Goal: Task Accomplishment & Management: Manage account settings

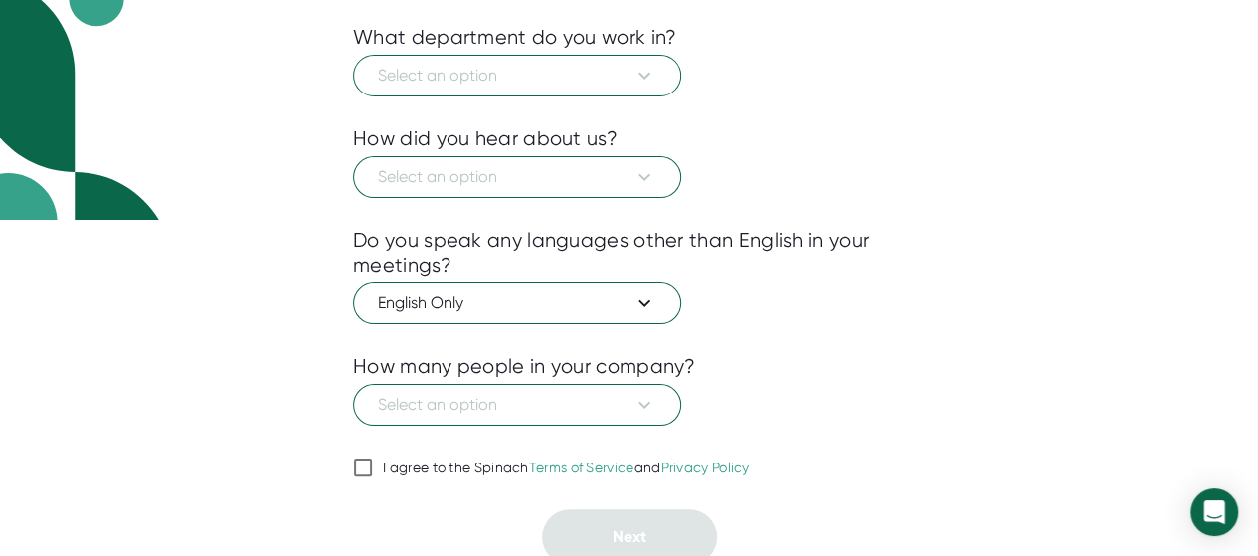
scroll to position [341, 0]
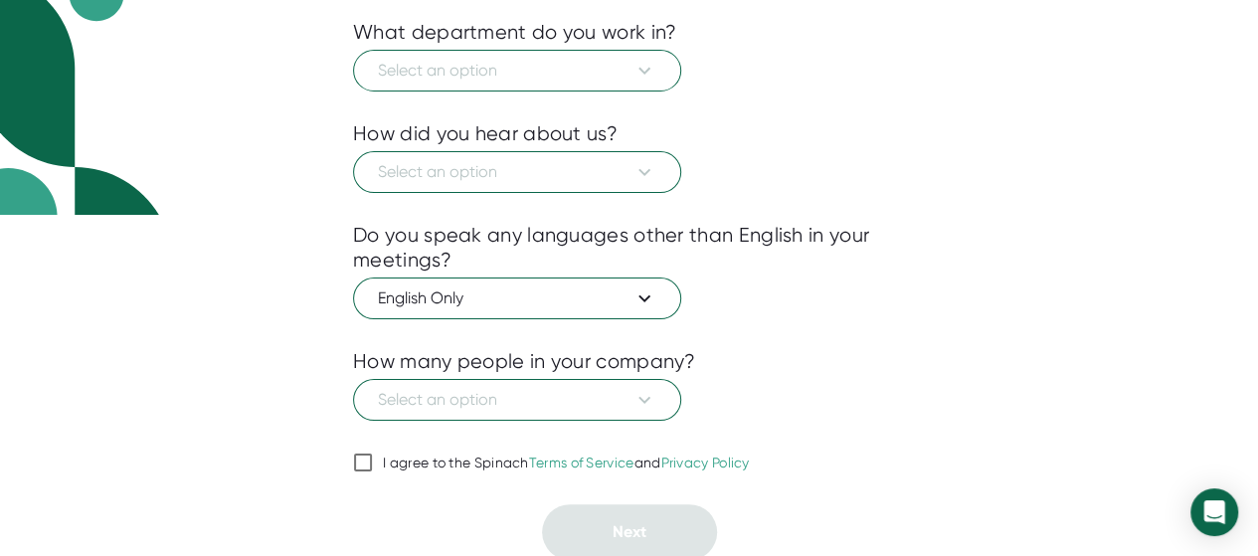
click at [370, 458] on input "I agree to the Spinach Terms of Service and Privacy Policy" at bounding box center [363, 462] width 20 height 24
checkbox input "true"
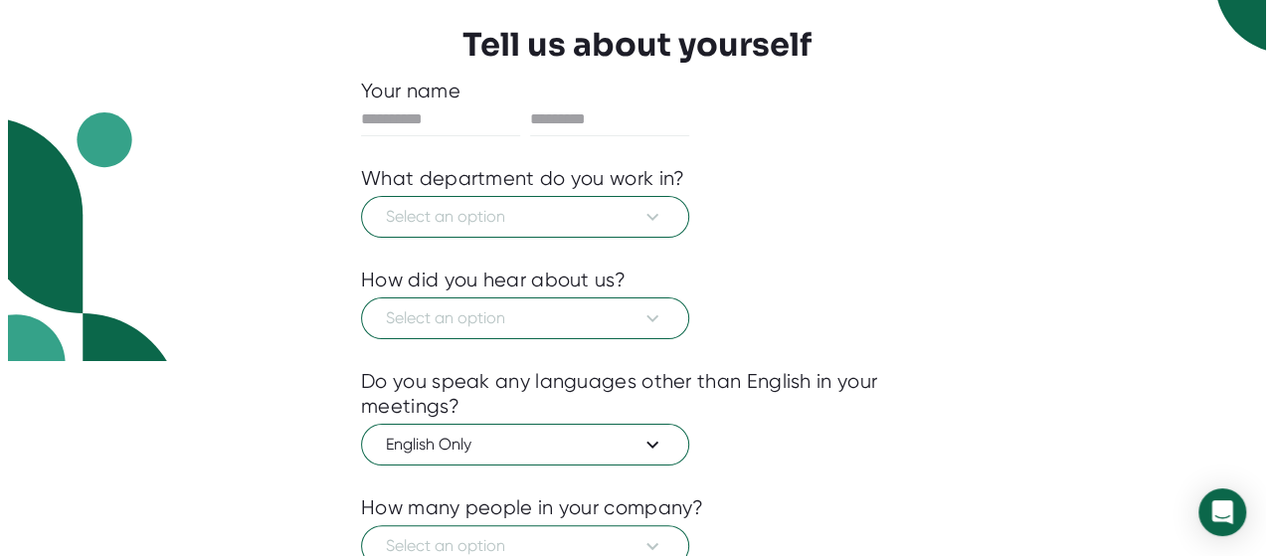
scroll to position [242, 0]
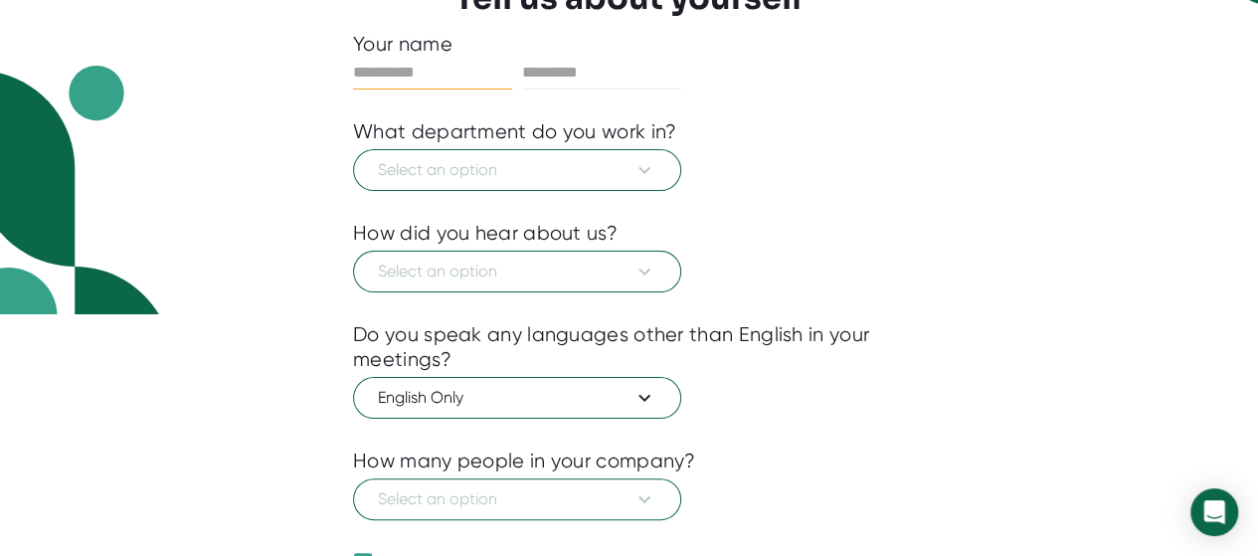
click at [415, 64] on input "text" at bounding box center [432, 73] width 159 height 32
type input "*****"
type input "******"
click at [489, 186] on button "Select an option" at bounding box center [517, 170] width 328 height 42
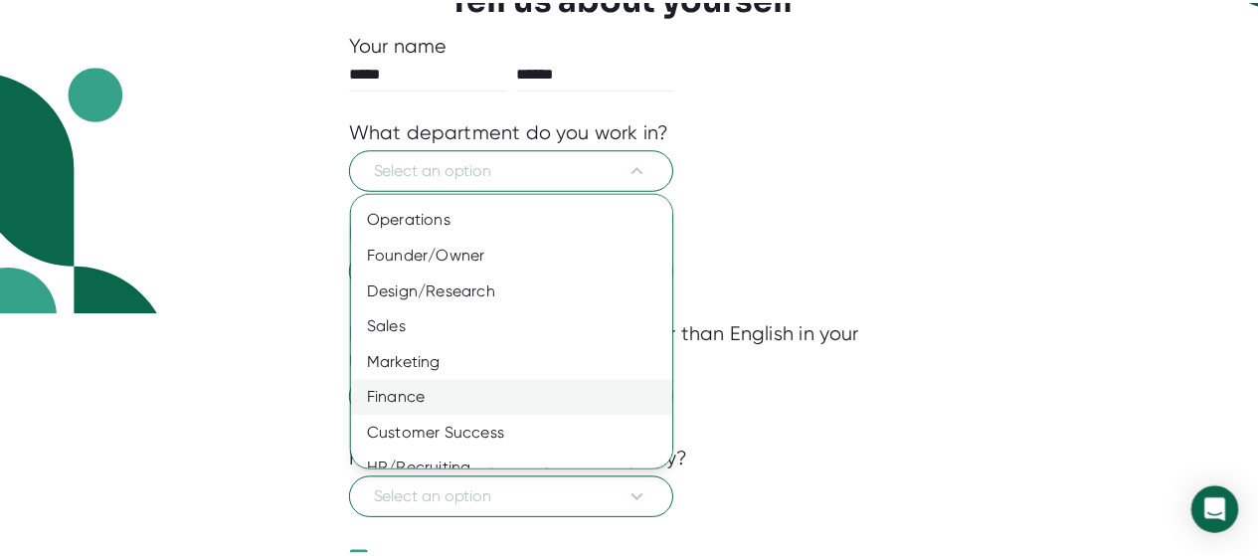
scroll to position [196, 0]
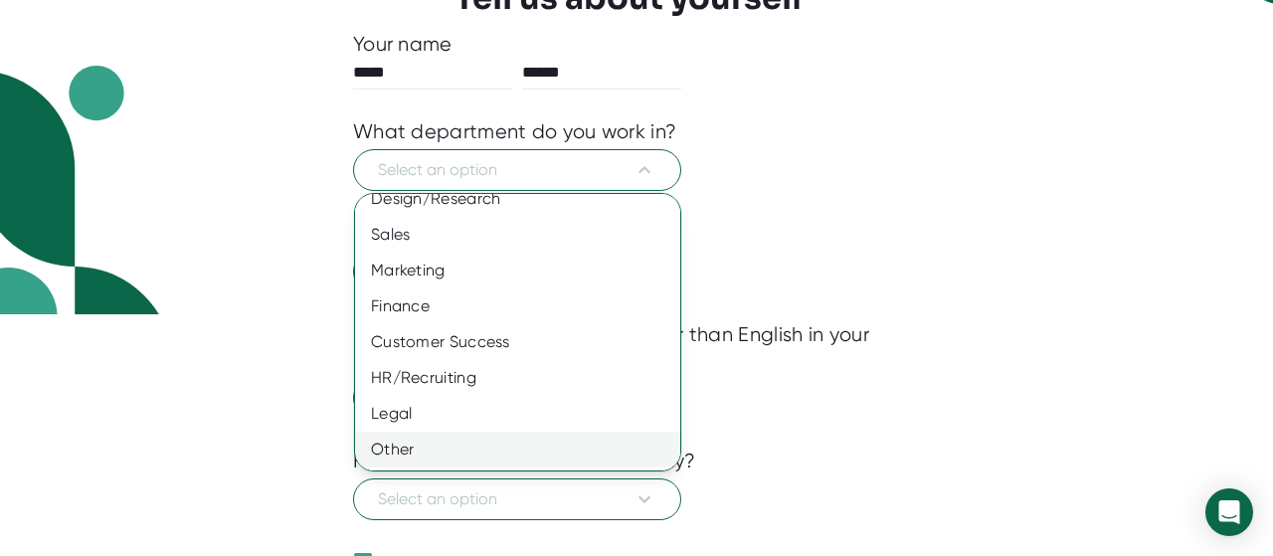
click at [466, 445] on div "Other" at bounding box center [525, 450] width 340 height 36
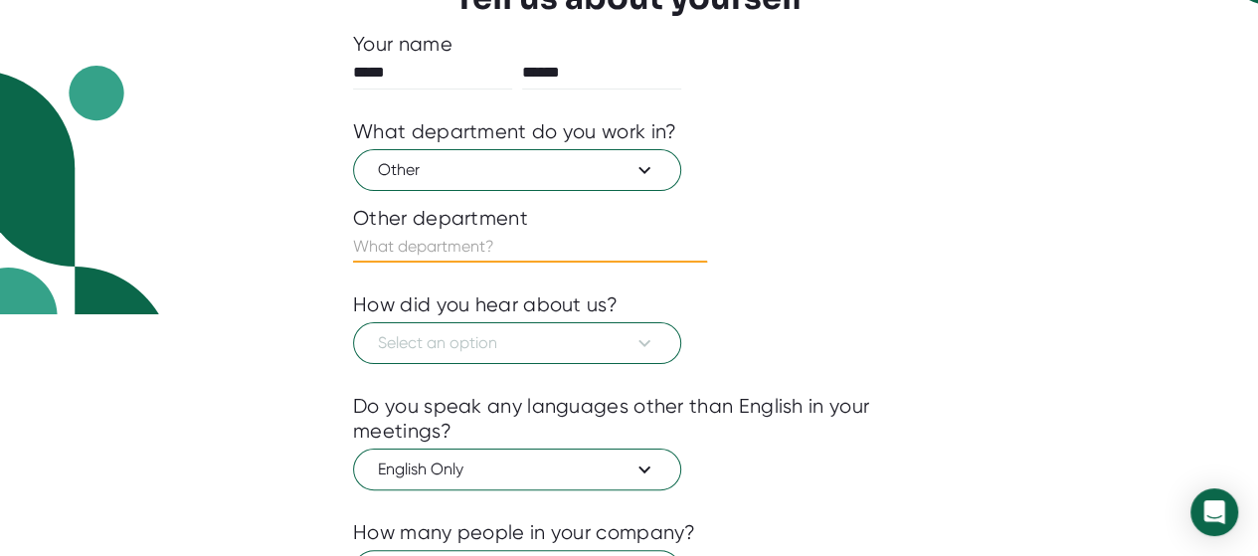
click at [438, 240] on input "text" at bounding box center [530, 247] width 354 height 32
type input "G"
type input "Consulting"
click at [646, 345] on icon at bounding box center [644, 343] width 24 height 24
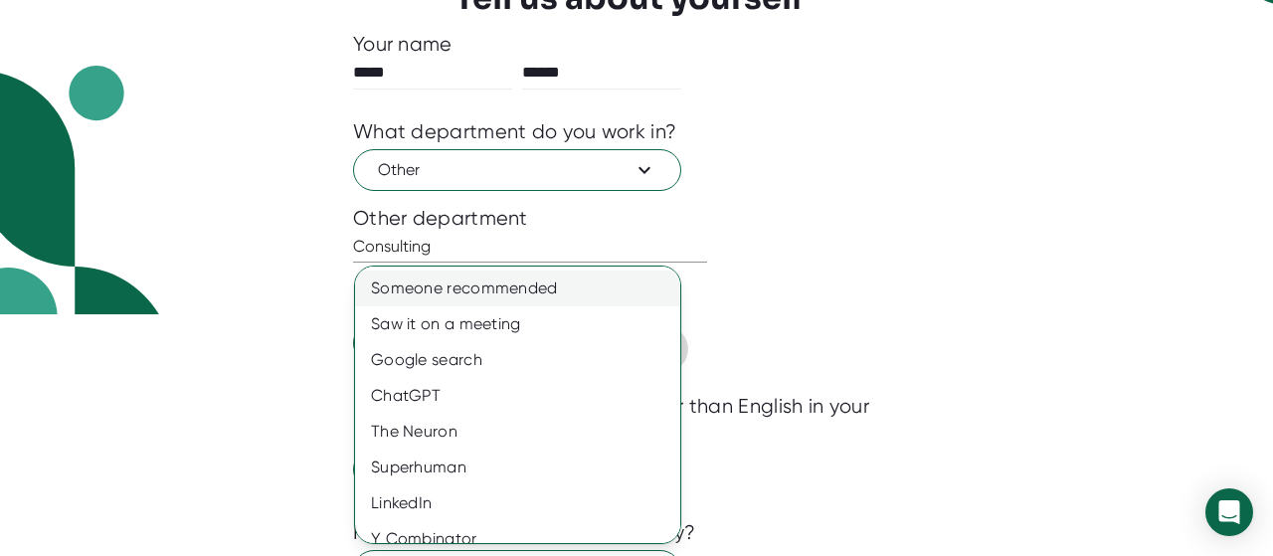
click at [515, 290] on div "Someone recommended" at bounding box center [525, 288] width 340 height 36
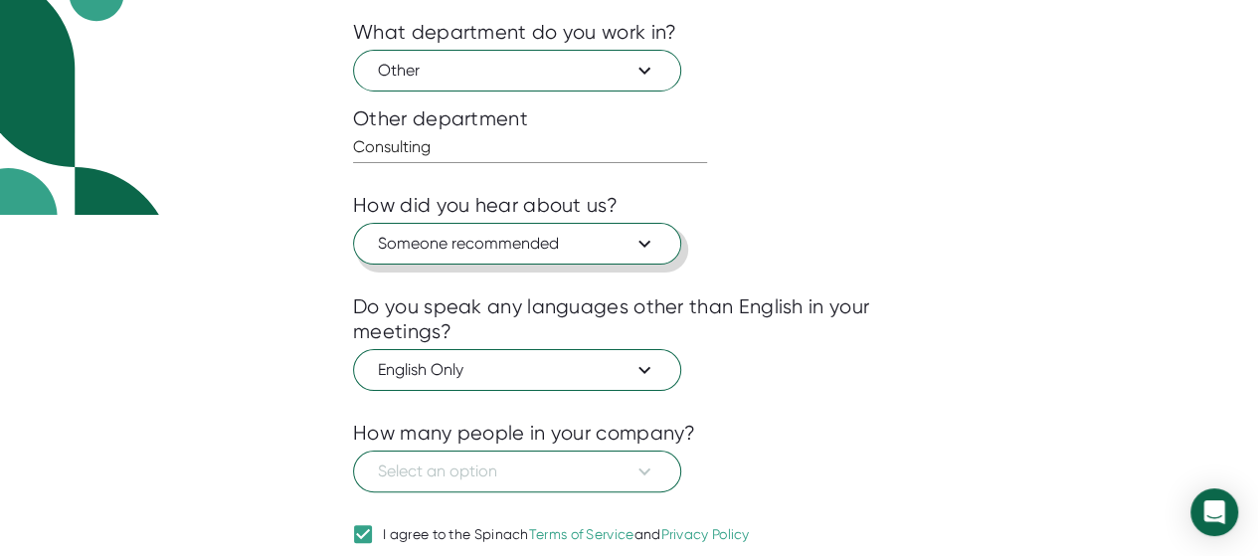
scroll to position [413, 0]
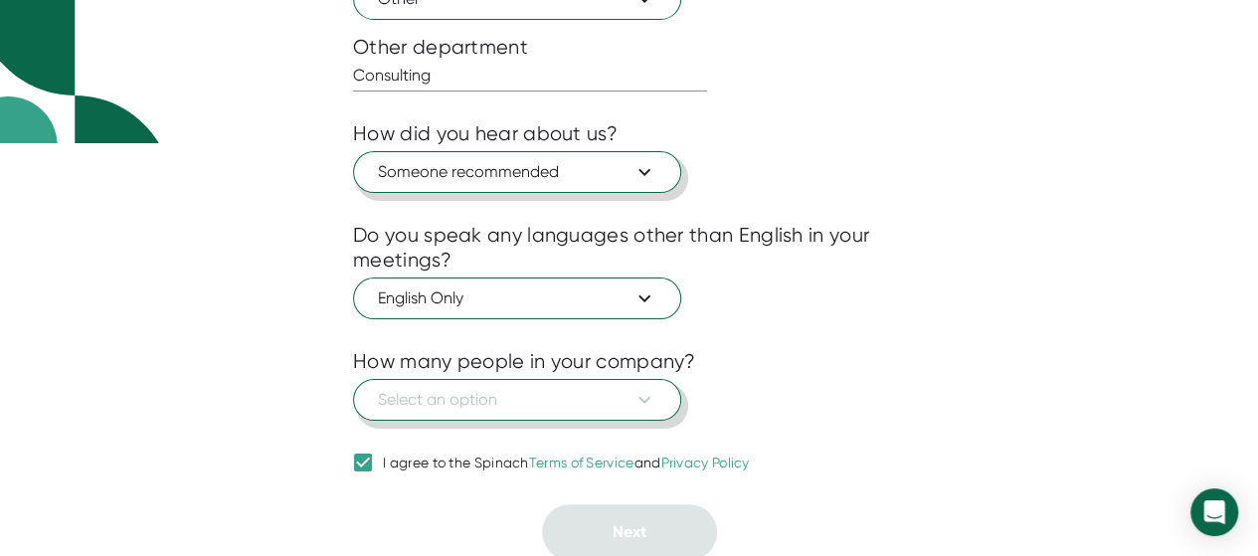
click at [648, 389] on icon at bounding box center [644, 400] width 24 height 24
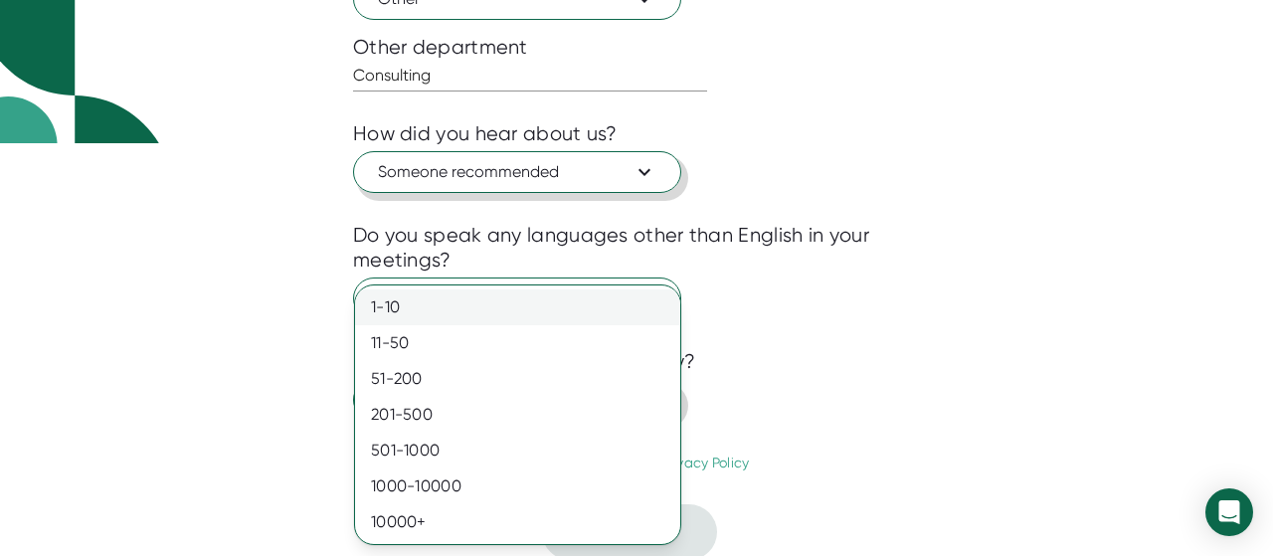
click at [443, 311] on div "1-10" at bounding box center [517, 307] width 325 height 36
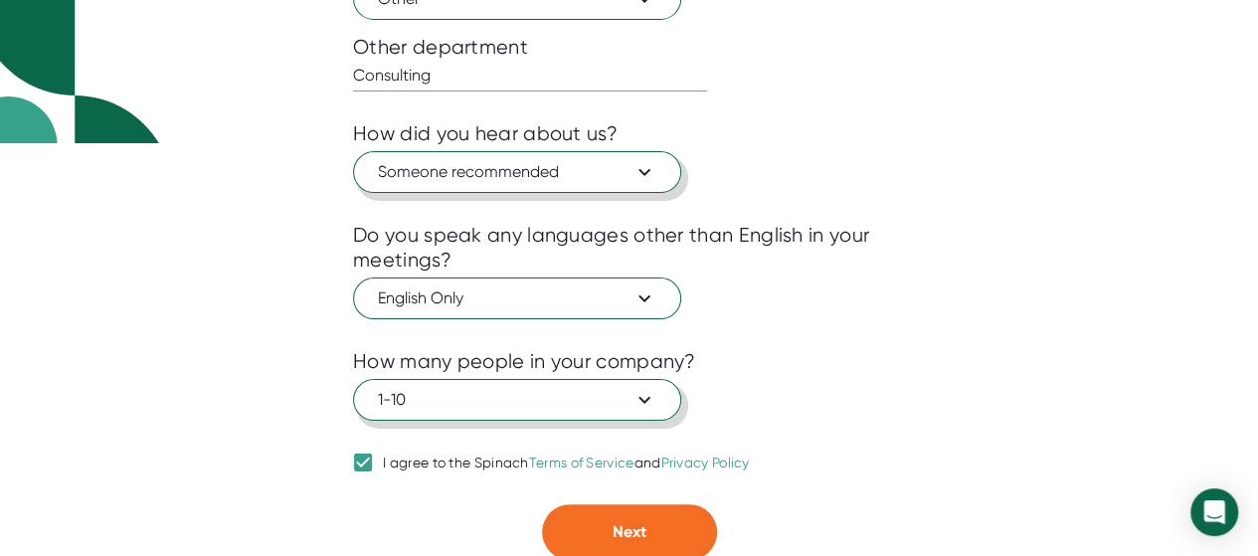
click at [663, 518] on button "Next" at bounding box center [629, 532] width 175 height 56
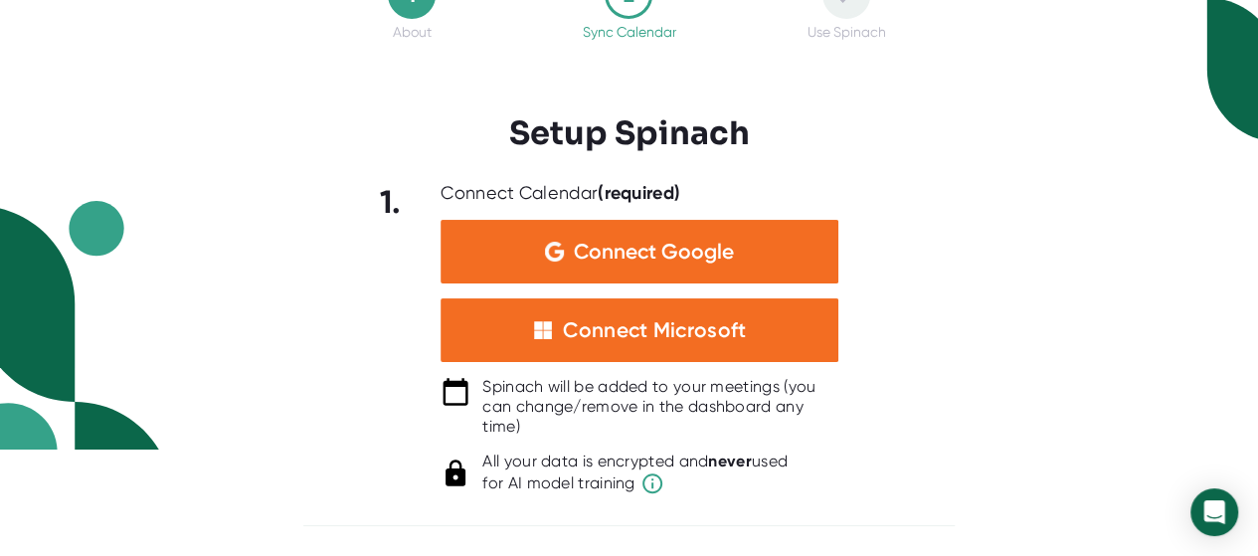
scroll to position [103, 0]
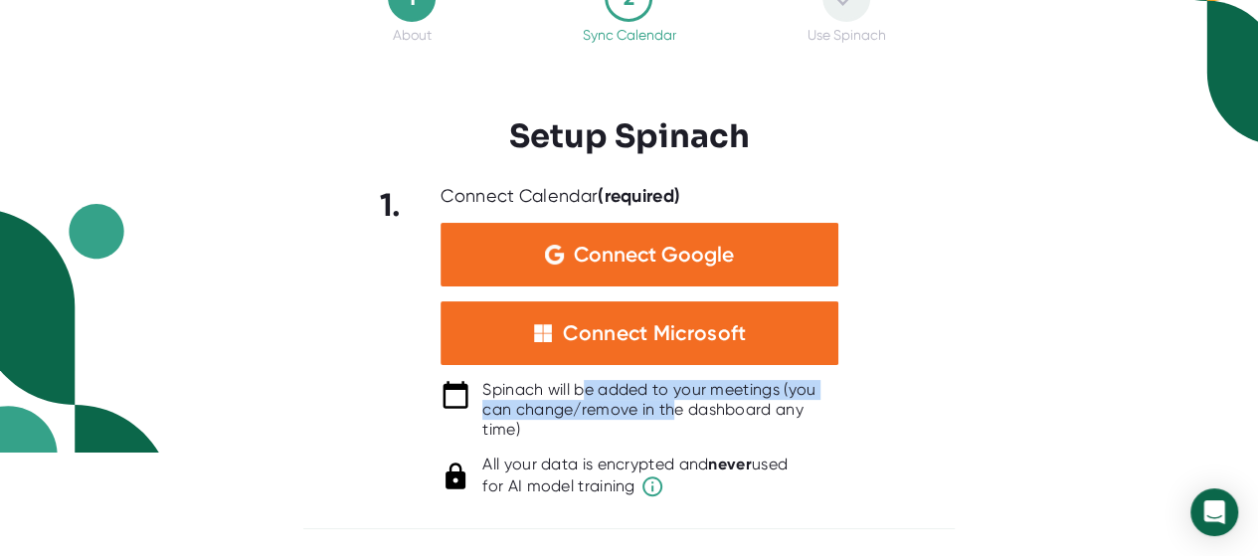
drag, startPoint x: 590, startPoint y: 390, endPoint x: 672, endPoint y: 403, distance: 83.5
click at [672, 403] on div "Spinach will be added to your meetings (you can change/remove in the dashboard …" at bounding box center [660, 410] width 356 height 60
drag, startPoint x: 548, startPoint y: 388, endPoint x: 619, endPoint y: 408, distance: 73.4
click at [619, 408] on div "Spinach will be added to your meetings (you can change/remove in the dashboard …" at bounding box center [660, 410] width 356 height 60
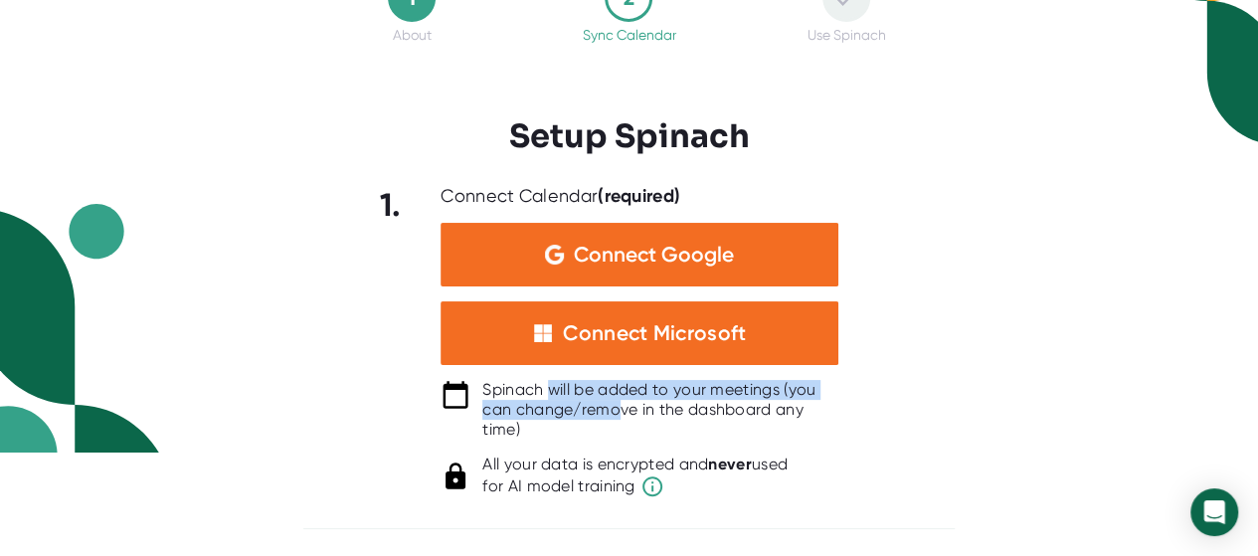
click at [621, 408] on div "Spinach will be added to your meetings (you can change/remove in the dashboard …" at bounding box center [660, 410] width 356 height 60
drag, startPoint x: 570, startPoint y: 388, endPoint x: 733, endPoint y: 411, distance: 164.7
click at [732, 411] on div "Spinach will be added to your meetings (you can change/remove in the dashboard …" at bounding box center [660, 410] width 356 height 60
click at [733, 410] on div "Spinach will be added to your meetings (you can change/remove in the dashboard …" at bounding box center [660, 410] width 356 height 60
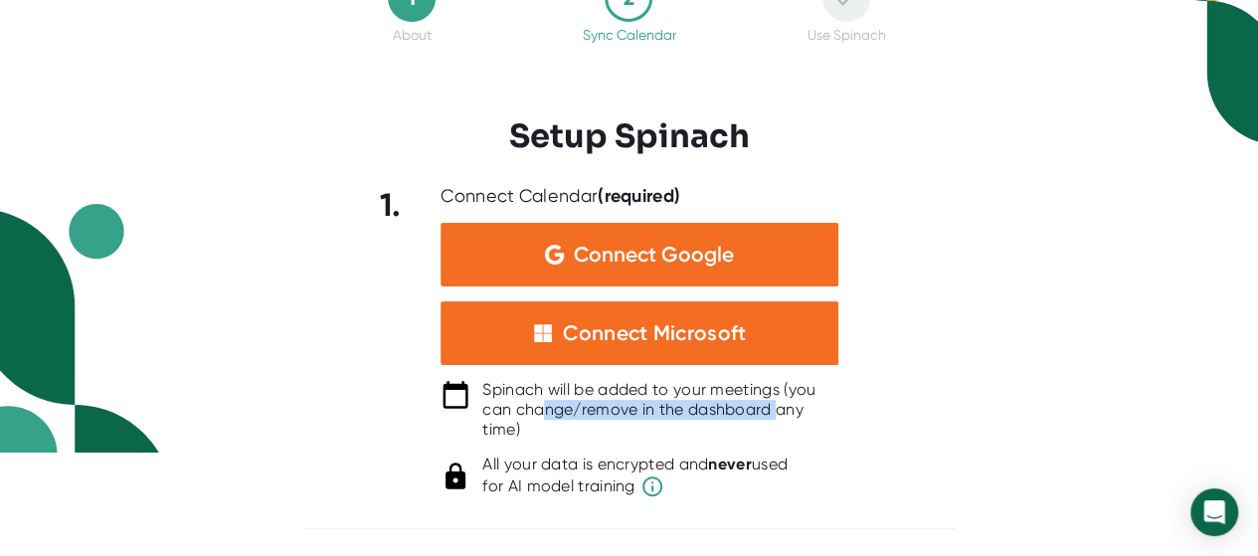
drag, startPoint x: 545, startPoint y: 405, endPoint x: 814, endPoint y: 411, distance: 269.6
click at [798, 411] on div "Spinach will be added to your meetings (you can change/remove in the dashboard …" at bounding box center [660, 410] width 356 height 60
click at [815, 411] on div "Spinach will be added to your meetings (you can change/remove in the dashboard …" at bounding box center [660, 410] width 356 height 60
drag, startPoint x: 547, startPoint y: 454, endPoint x: 878, endPoint y: 463, distance: 331.3
click at [878, 463] on div "1. Connect Calendar (required) Connect Google Connect Microsoft Spinach will be…" at bounding box center [628, 341] width 651 height 313
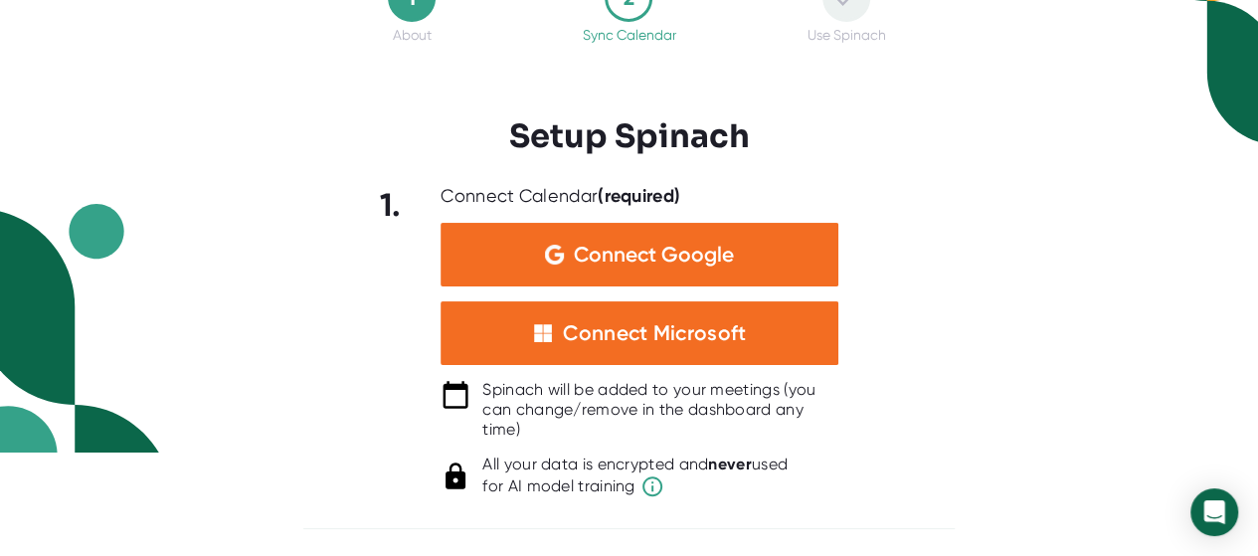
click at [907, 463] on div "1. Connect Calendar (required) Connect Google Connect Microsoft Spinach will be…" at bounding box center [628, 341] width 651 height 313
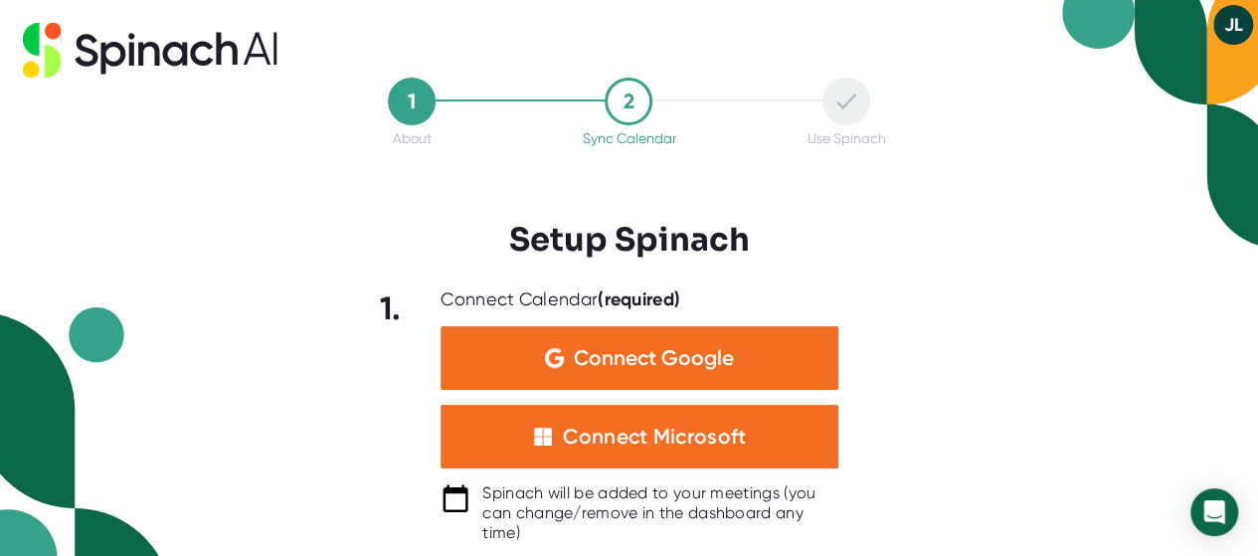
click at [1236, 21] on button "JL" at bounding box center [1233, 25] width 40 height 40
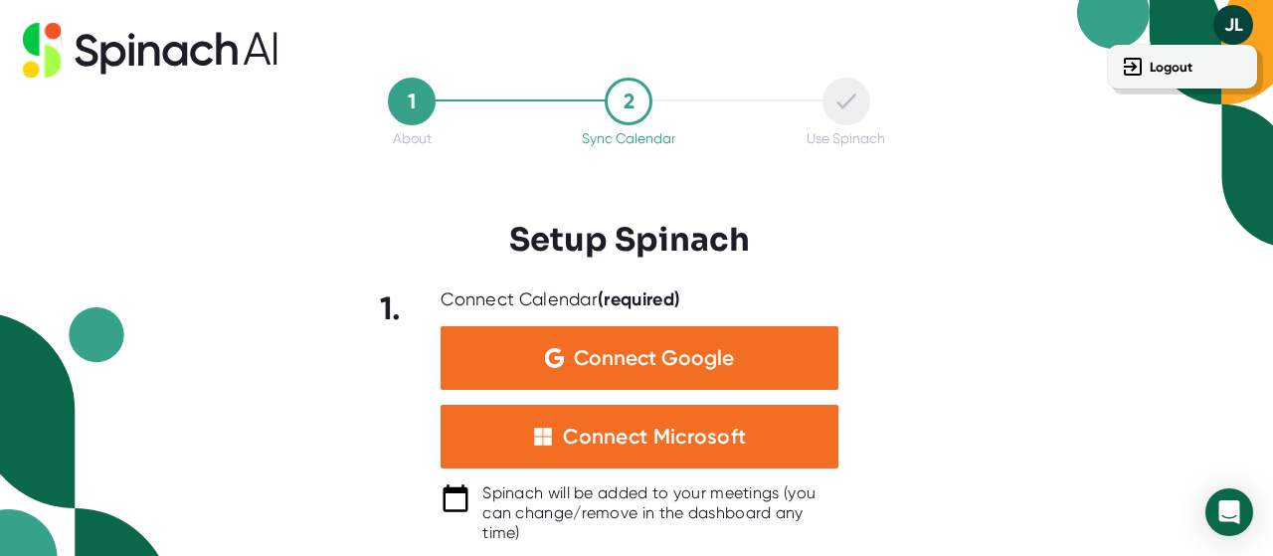
click at [1155, 261] on div at bounding box center [636, 278] width 1273 height 556
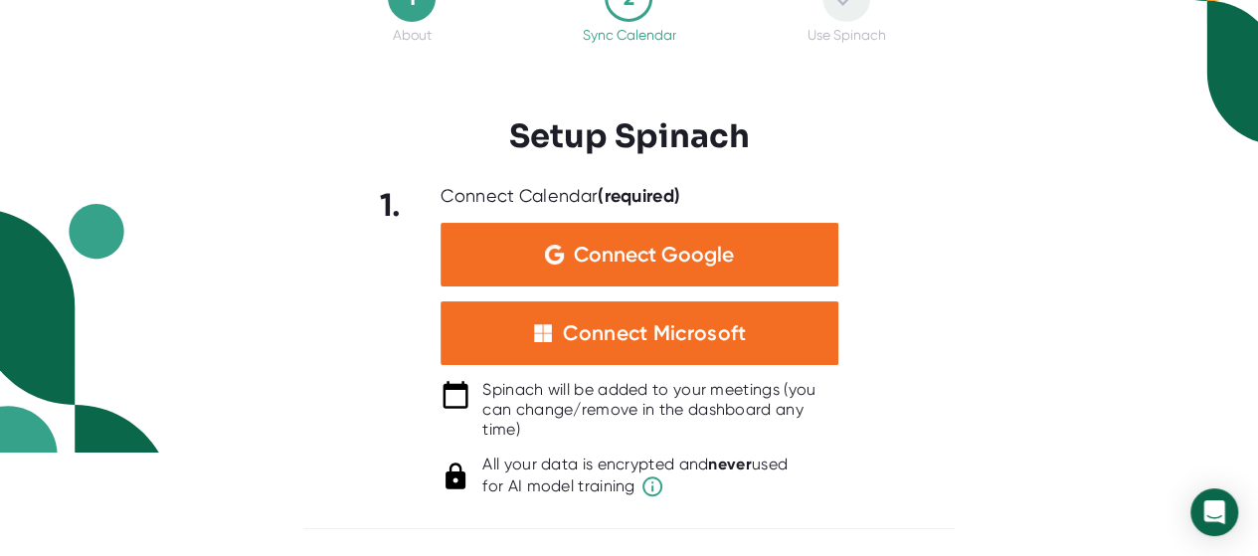
scroll to position [4, 0]
